Goal: Information Seeking & Learning: Learn about a topic

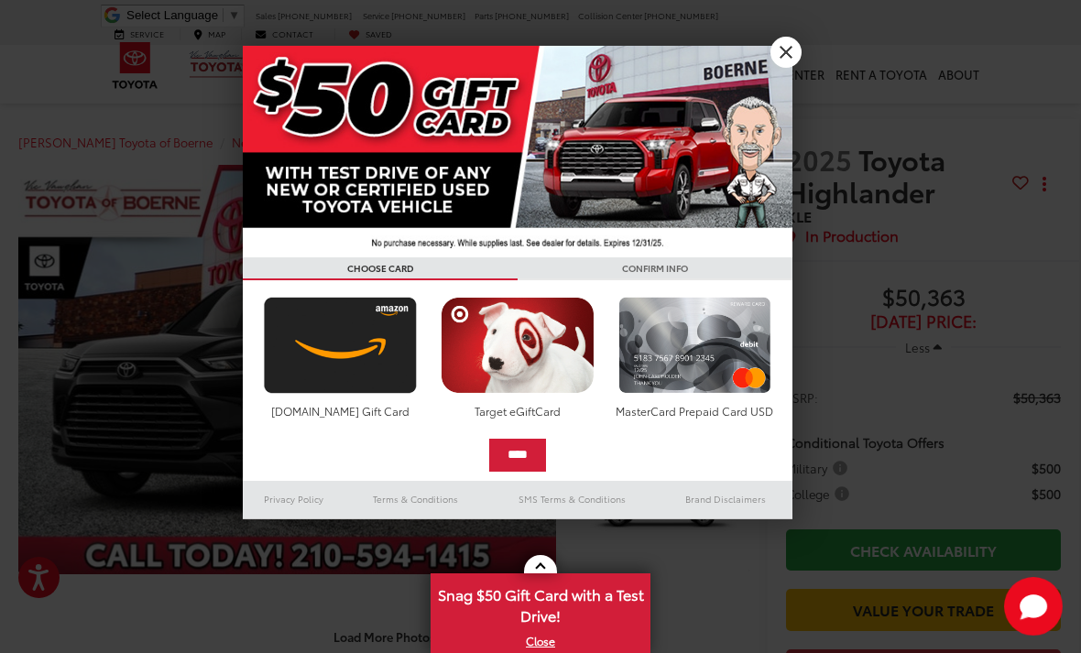
click at [793, 47] on link "X" at bounding box center [785, 52] width 31 height 31
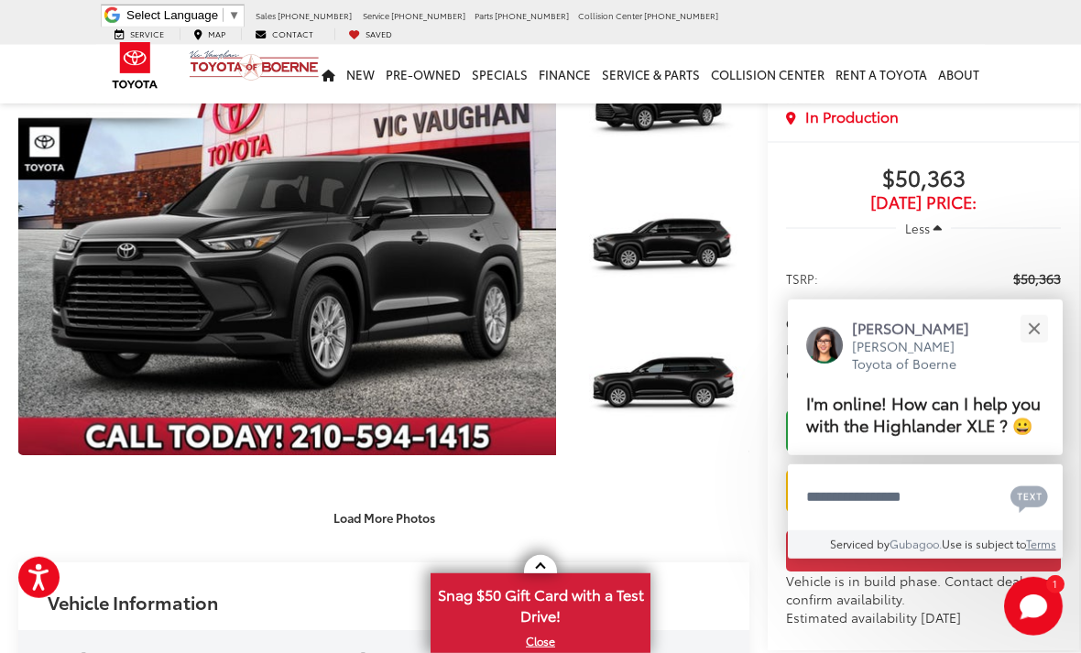
scroll to position [116, 0]
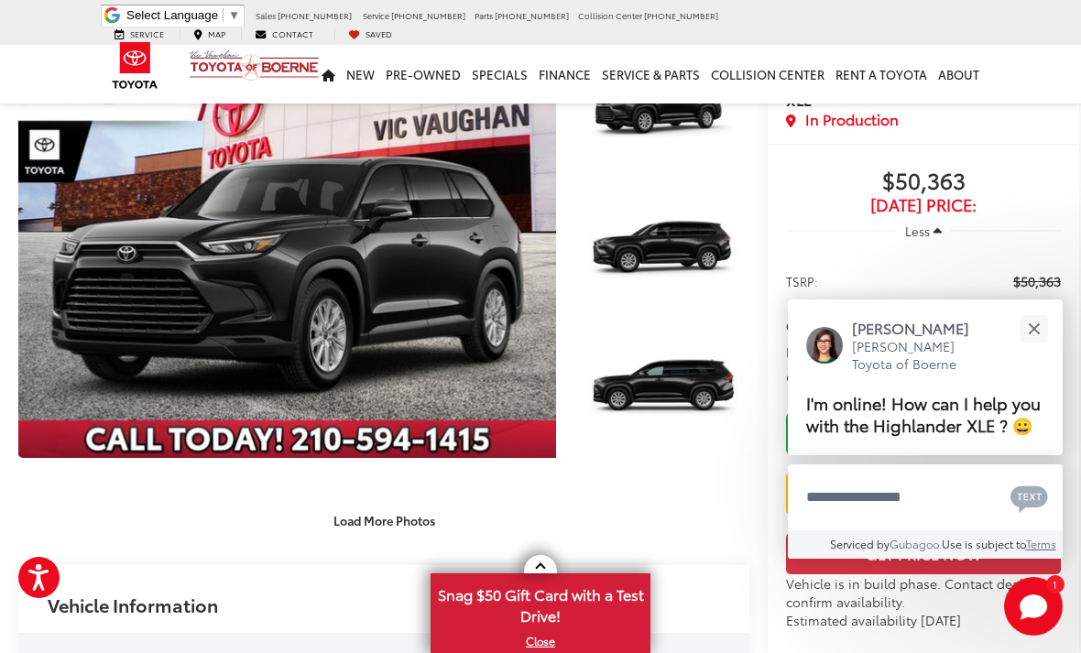
click at [1049, 348] on button "Close" at bounding box center [1033, 328] width 39 height 39
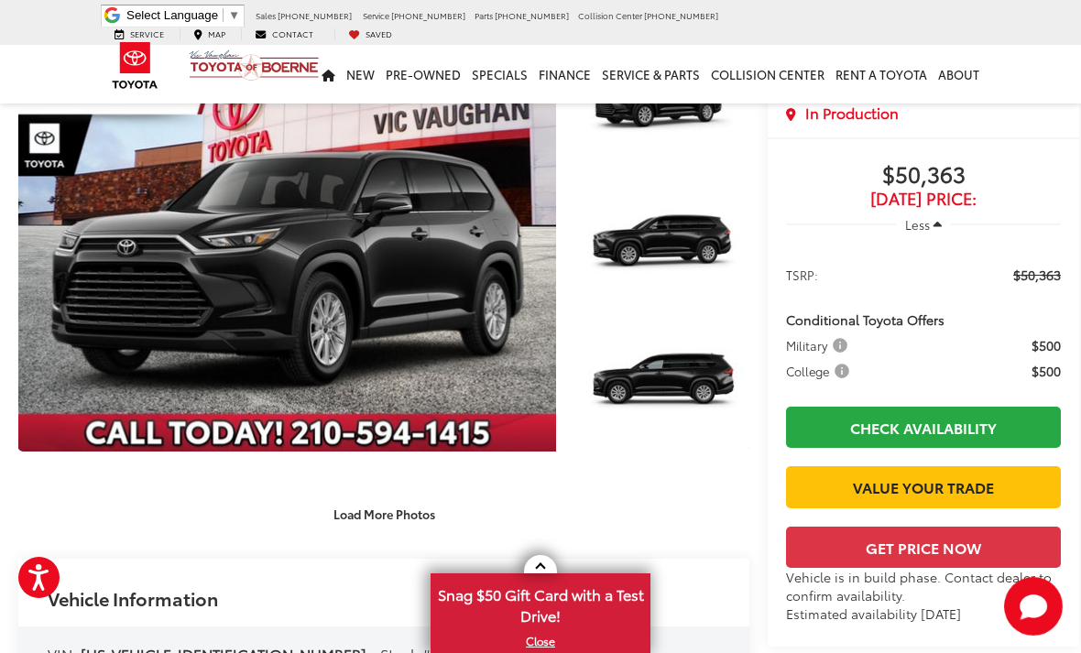
scroll to position [0, 0]
